Goal: Transaction & Acquisition: Download file/media

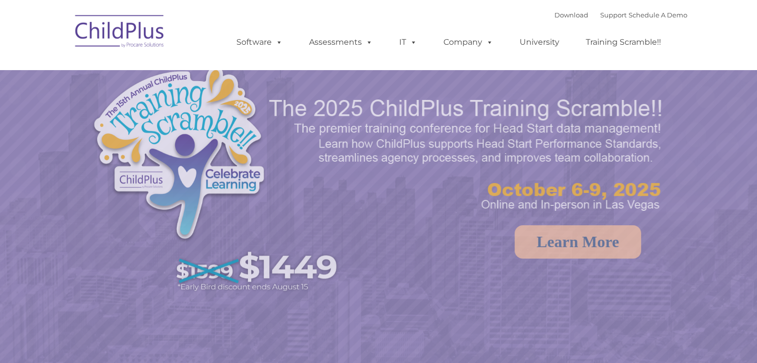
select select "MEDIUM"
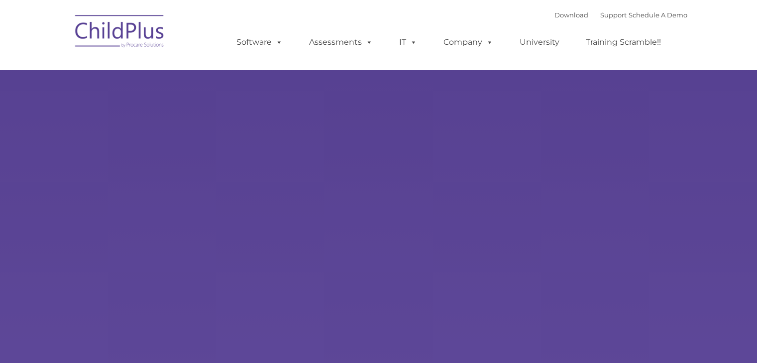
type input ""
select select "MEDIUM"
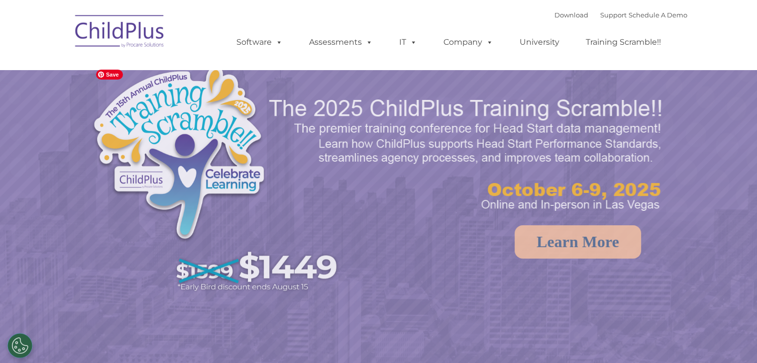
drag, startPoint x: 268, startPoint y: 113, endPoint x: 263, endPoint y: 109, distance: 6.7
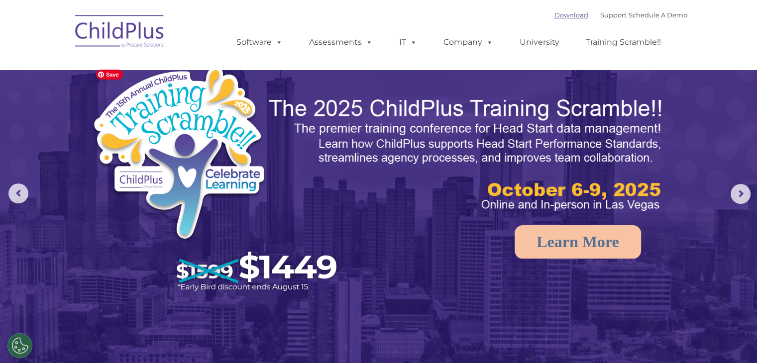
drag, startPoint x: 263, startPoint y: 109, endPoint x: 551, endPoint y: 16, distance: 302.5
click at [554, 16] on link "Download" at bounding box center [571, 15] width 34 height 8
